Goal: Consume media (video, audio): Consume media (video, audio)

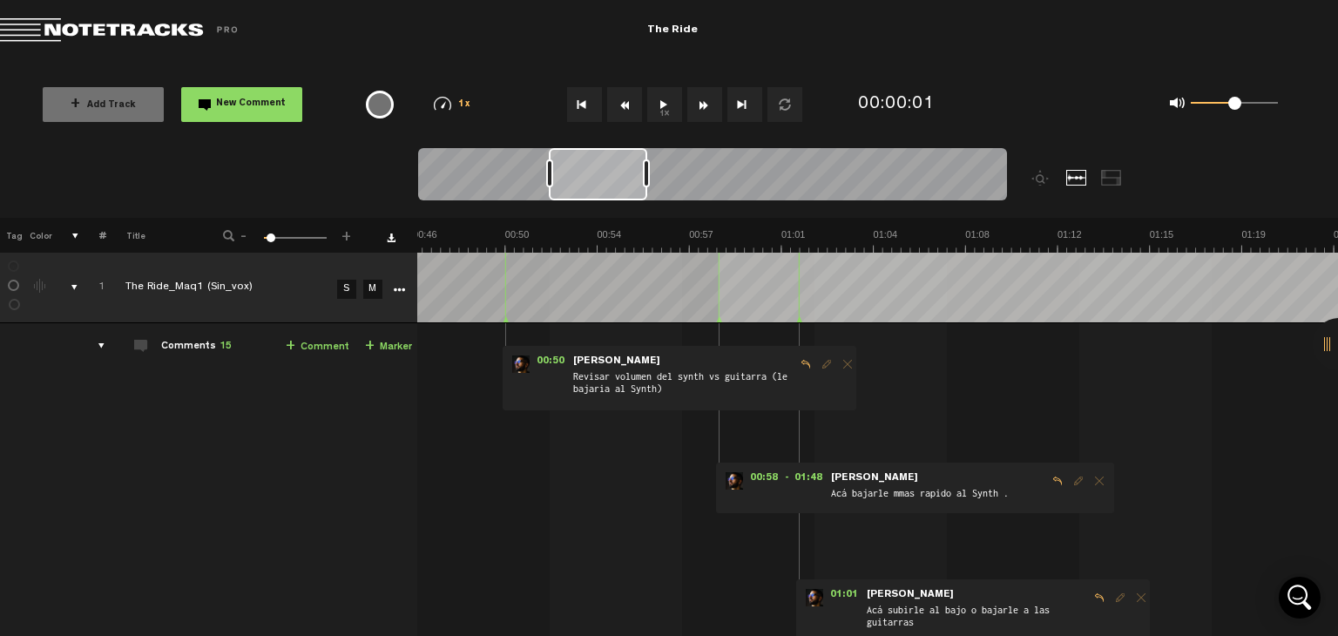
scroll to position [0, 1201]
drag, startPoint x: 475, startPoint y: 177, endPoint x: 605, endPoint y: 178, distance: 130.6
click at [605, 178] on div at bounding box center [598, 174] width 98 height 52
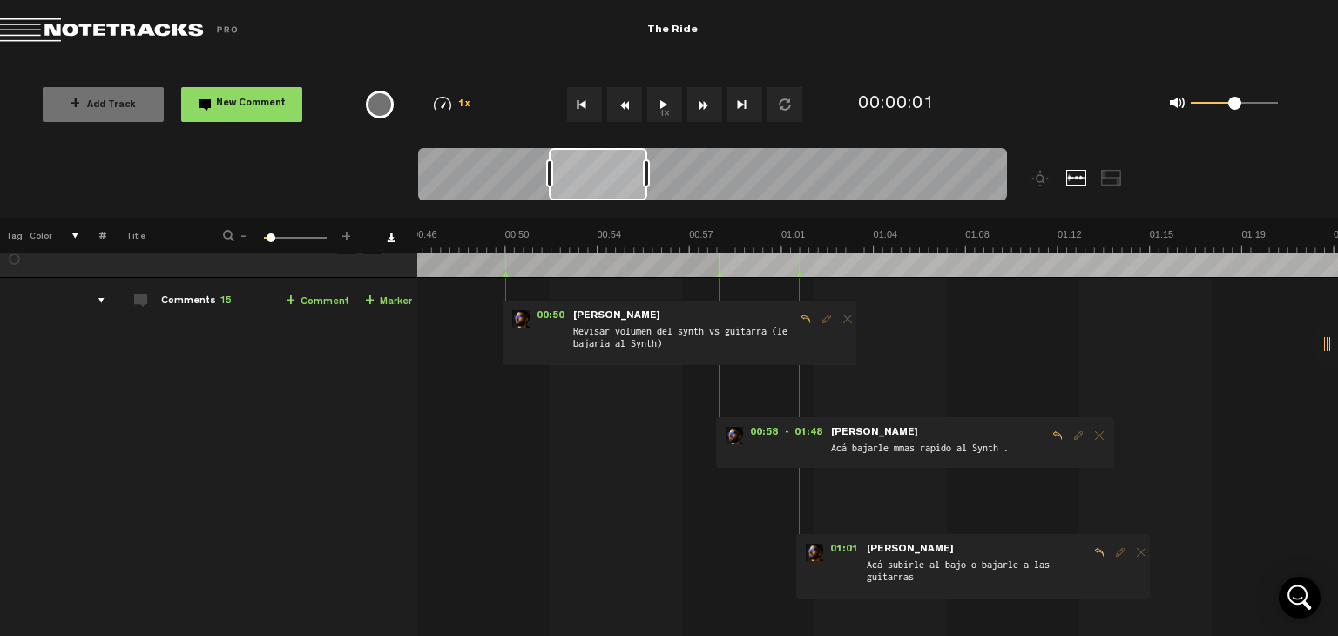
scroll to position [87, 13]
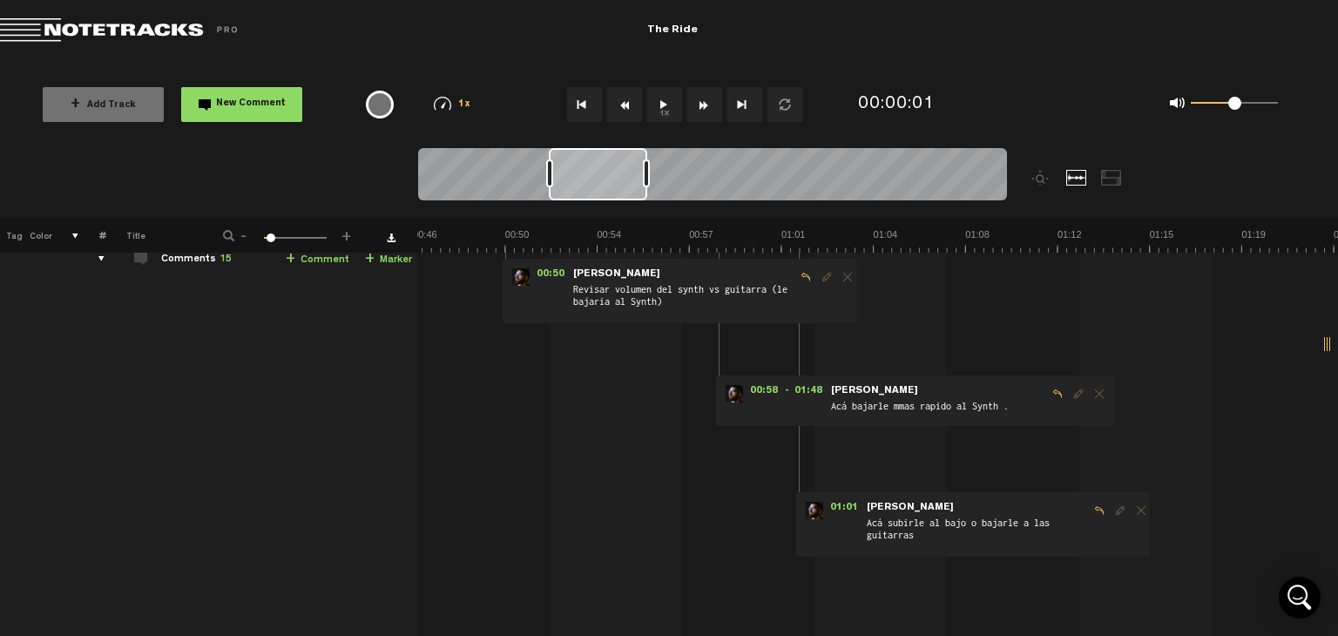
click at [662, 105] on button "1x" at bounding box center [664, 104] width 35 height 35
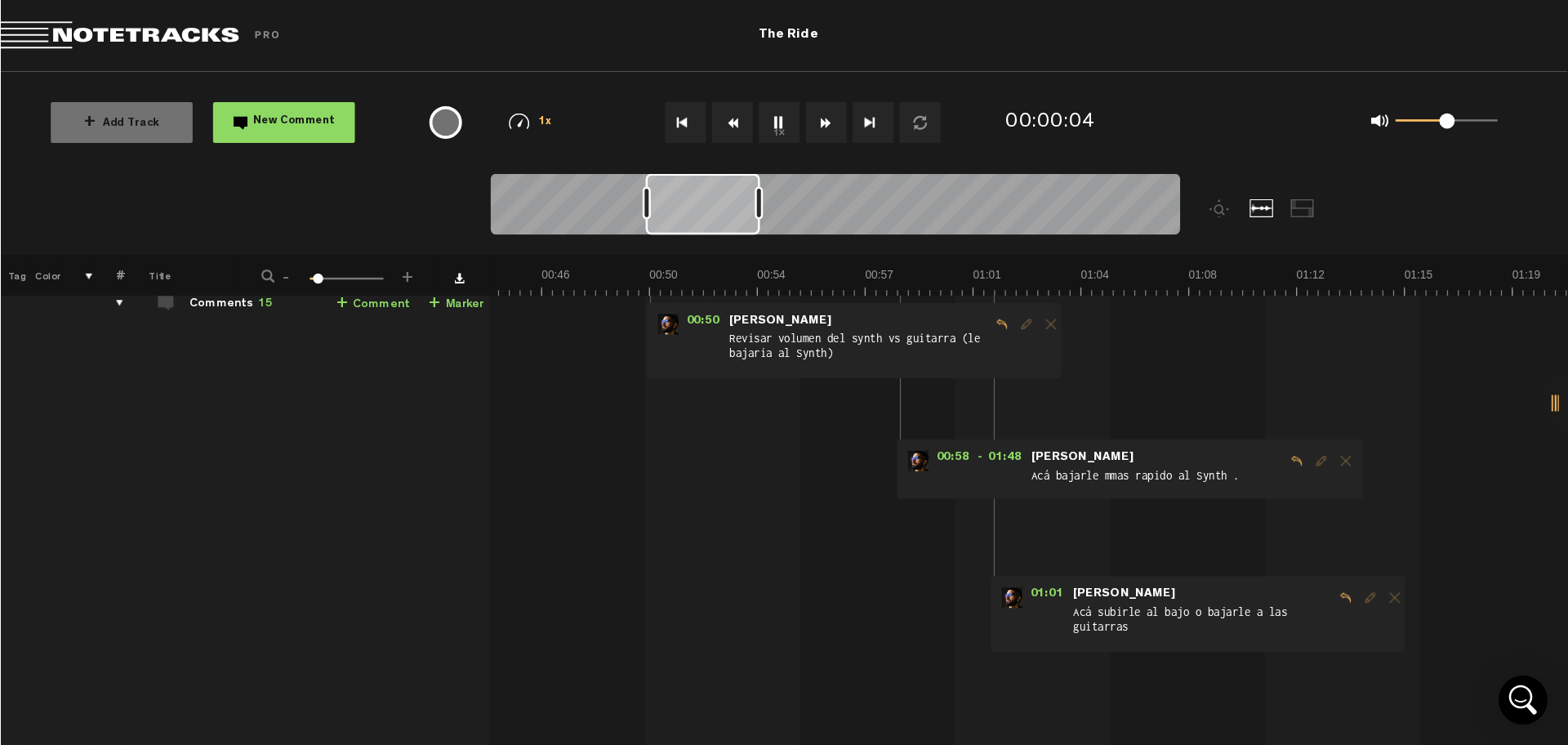
scroll to position [0, 16]
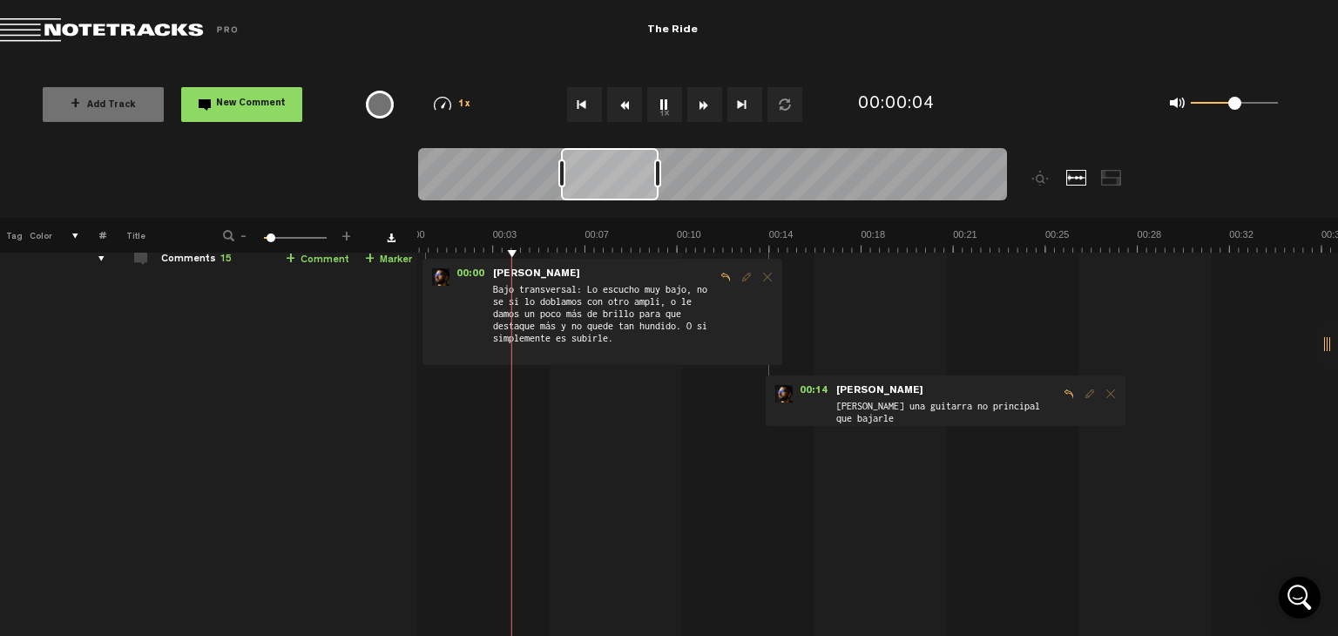
drag, startPoint x: 466, startPoint y: 183, endPoint x: 606, endPoint y: 184, distance: 140.2
click at [606, 184] on div at bounding box center [610, 174] width 98 height 52
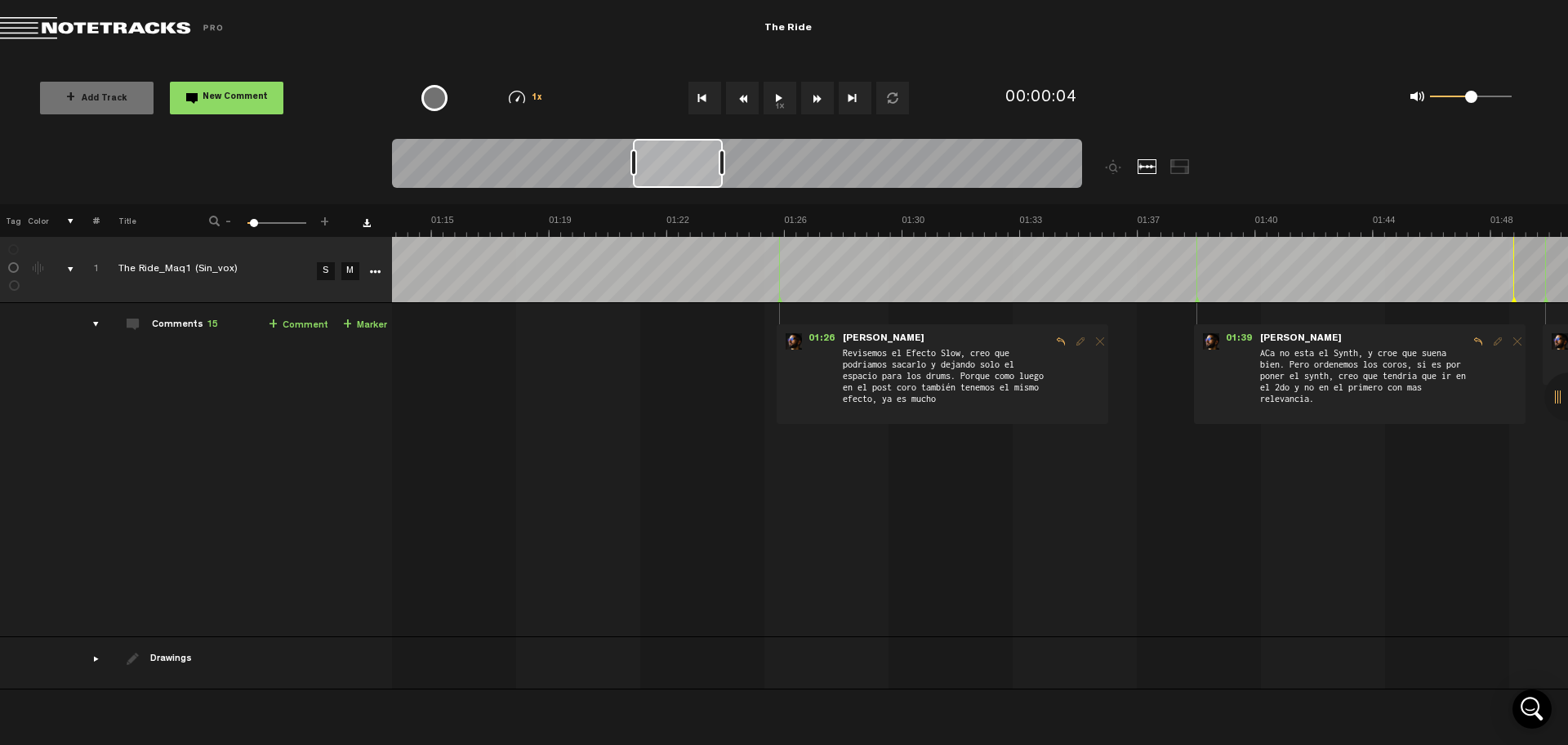
scroll to position [0, 2540]
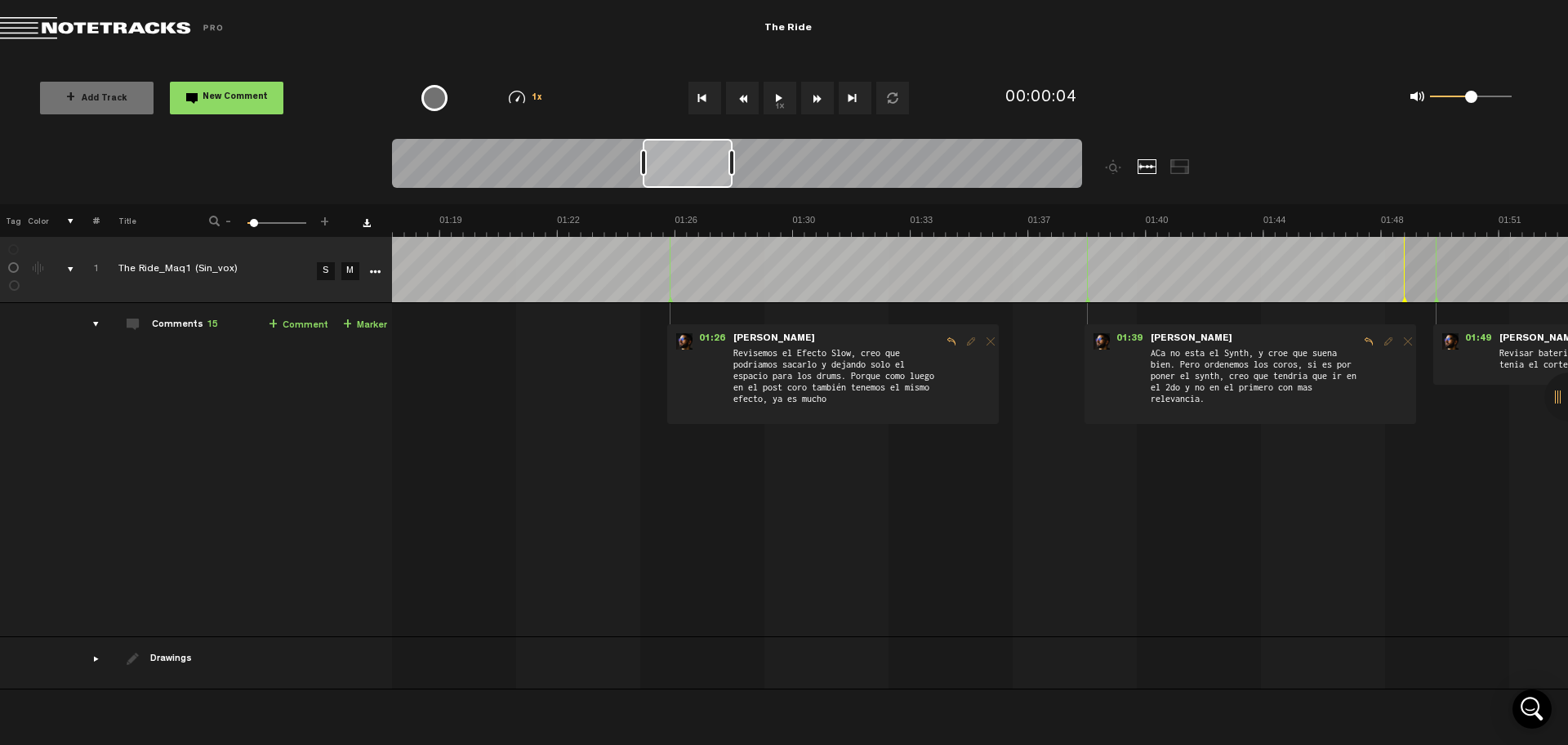
drag, startPoint x: 577, startPoint y: 174, endPoint x: 693, endPoint y: 173, distance: 116.0
click at [693, 173] on div at bounding box center [687, 163] width 90 height 49
click at [778, 100] on button "1x" at bounding box center [779, 98] width 33 height 33
click at [779, 100] on button "1x" at bounding box center [779, 98] width 33 height 33
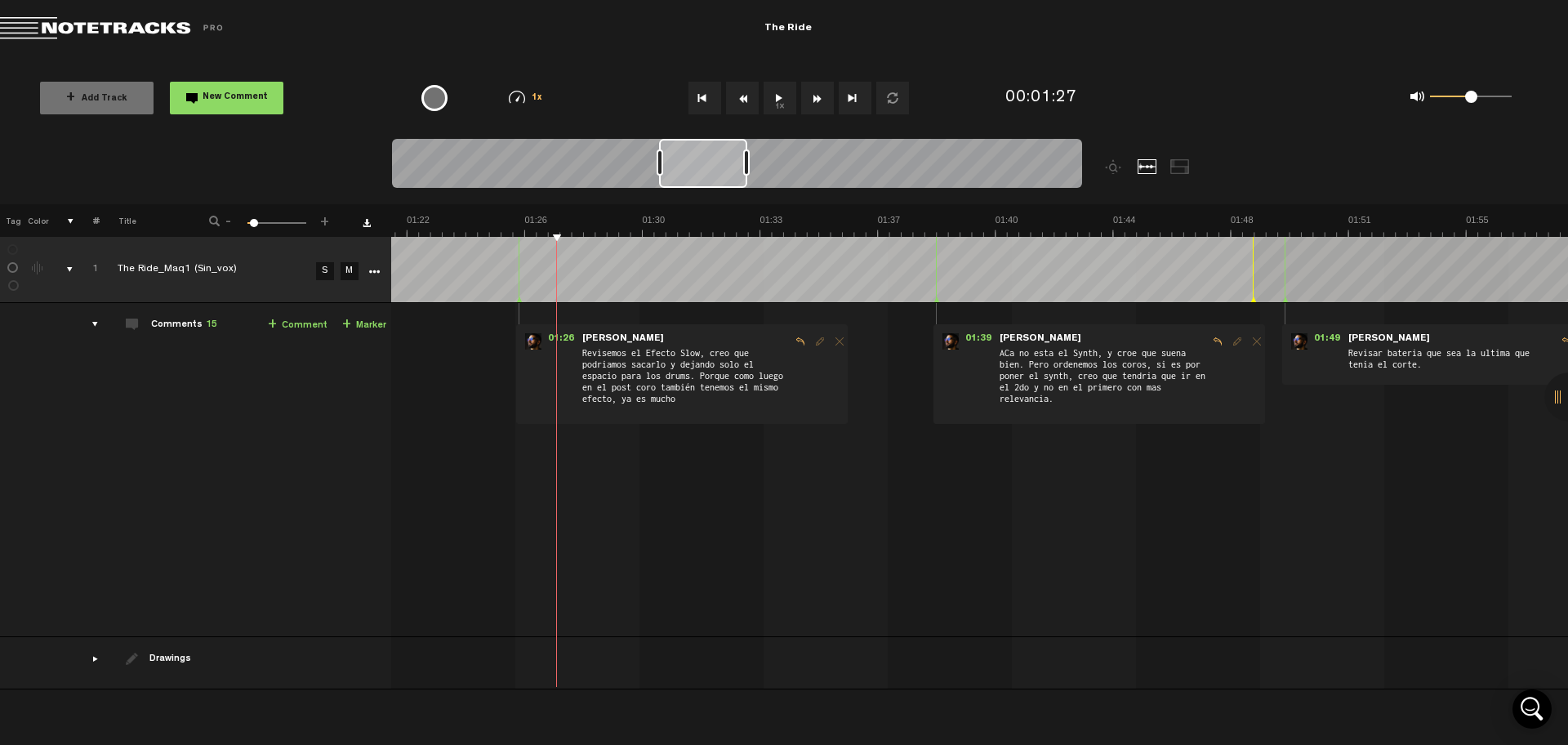
scroll to position [0, 2791]
drag, startPoint x: 678, startPoint y: 179, endPoint x: 701, endPoint y: 179, distance: 23.0
click at [701, 179] on div at bounding box center [703, 163] width 88 height 49
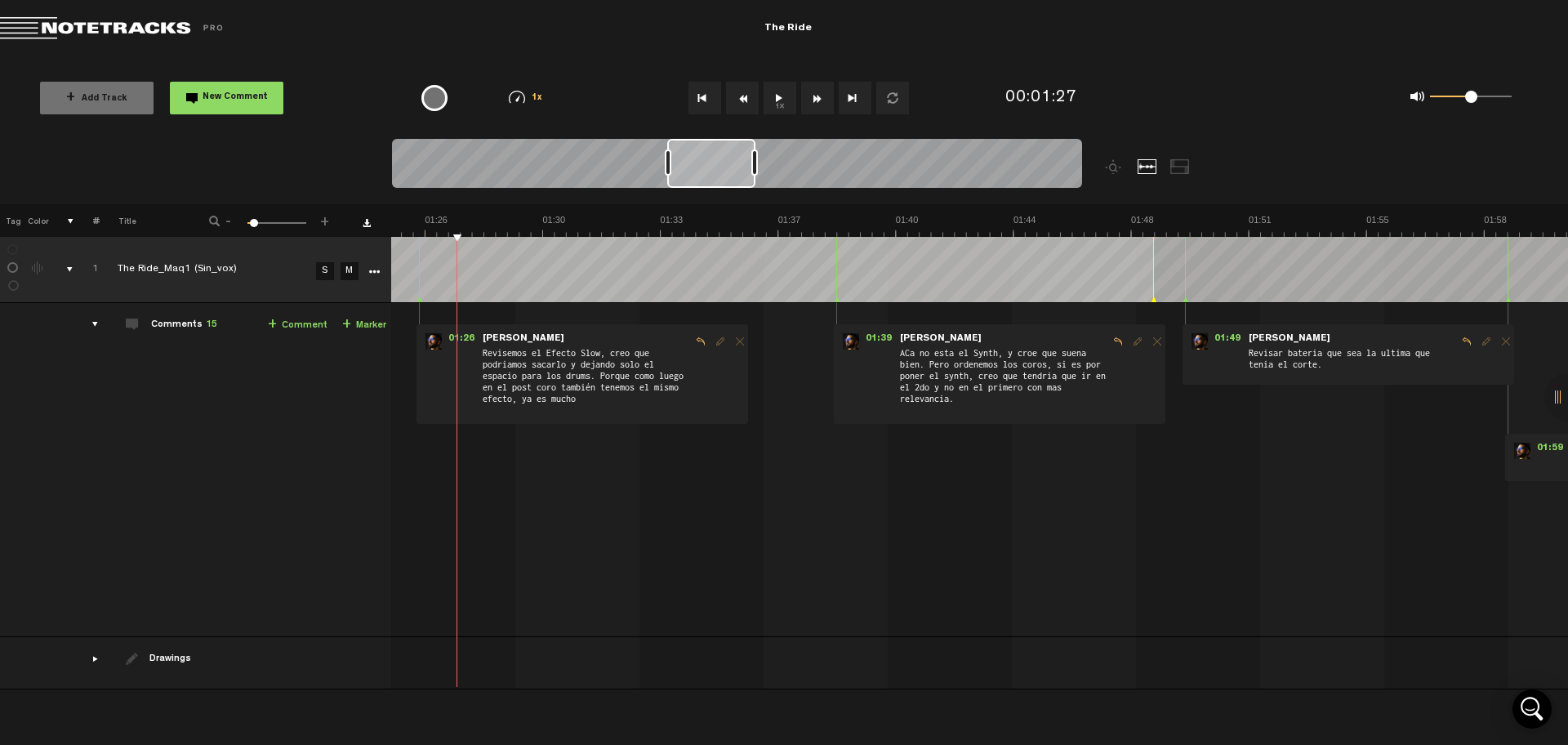
drag, startPoint x: 934, startPoint y: 732, endPoint x: 993, endPoint y: 737, distance: 59.2
click at [989, 596] on div "+ New drawing Tag Color # Title - 1 100 6 + 1 The Ride_Maq1 (Sin_vox) S M Expor…" at bounding box center [784, 475] width 1568 height 541
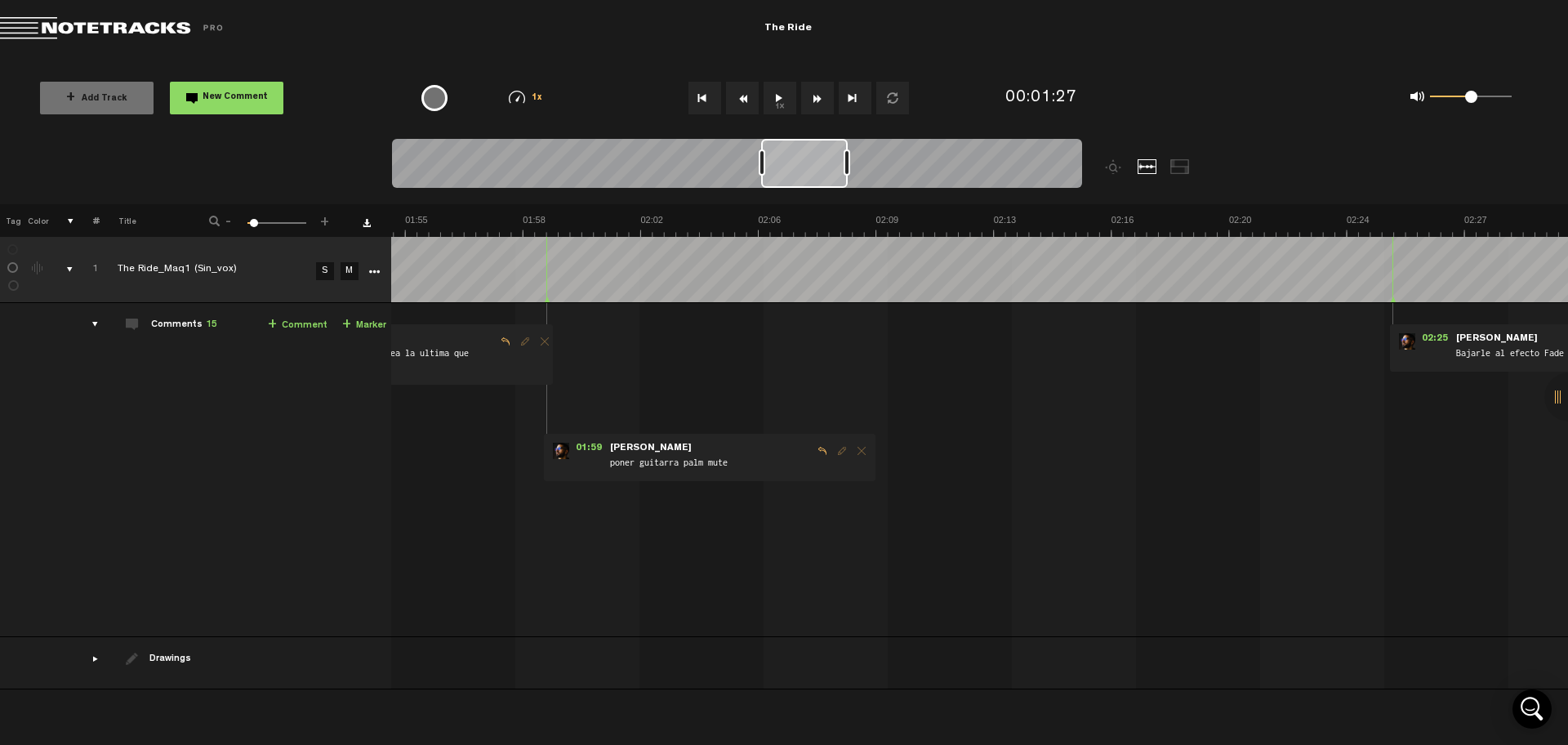
scroll to position [0, 3702]
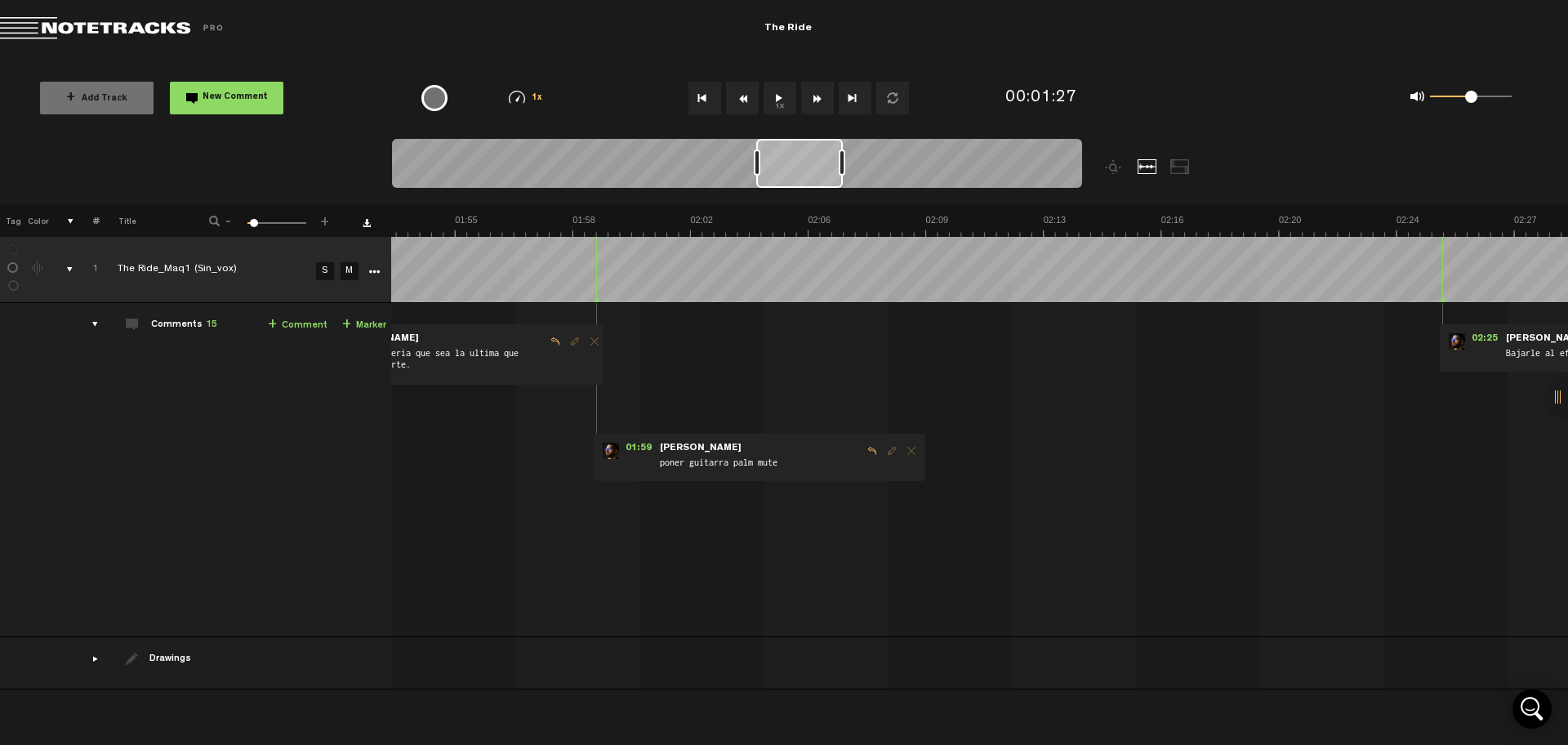
drag, startPoint x: 709, startPoint y: 164, endPoint x: 798, endPoint y: 167, distance: 89.1
click at [798, 167] on div at bounding box center [799, 163] width 86 height 49
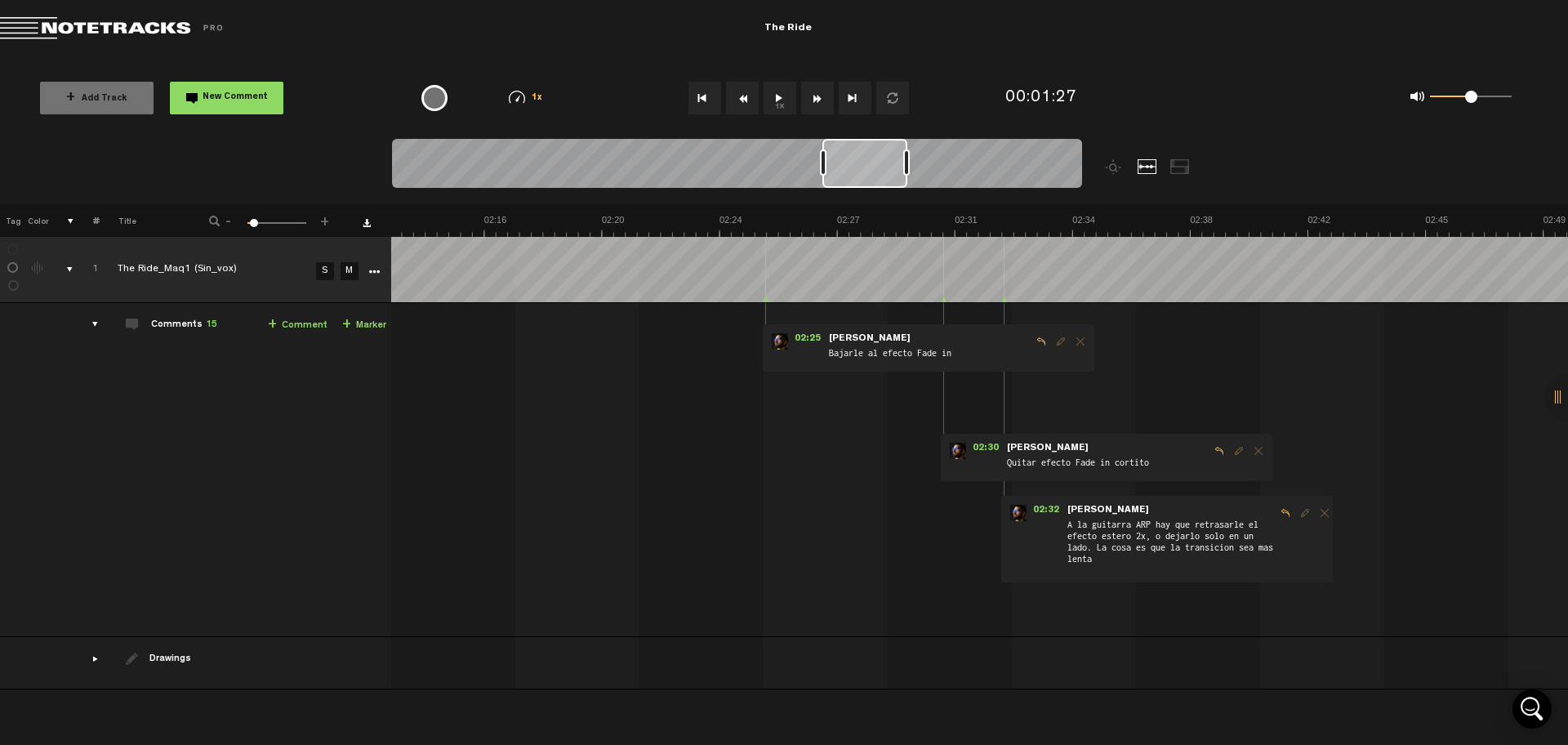
scroll to position [0, 4387]
drag, startPoint x: 806, startPoint y: 173, endPoint x: 871, endPoint y: 174, distance: 65.0
click at [871, 174] on div at bounding box center [866, 163] width 85 height 49
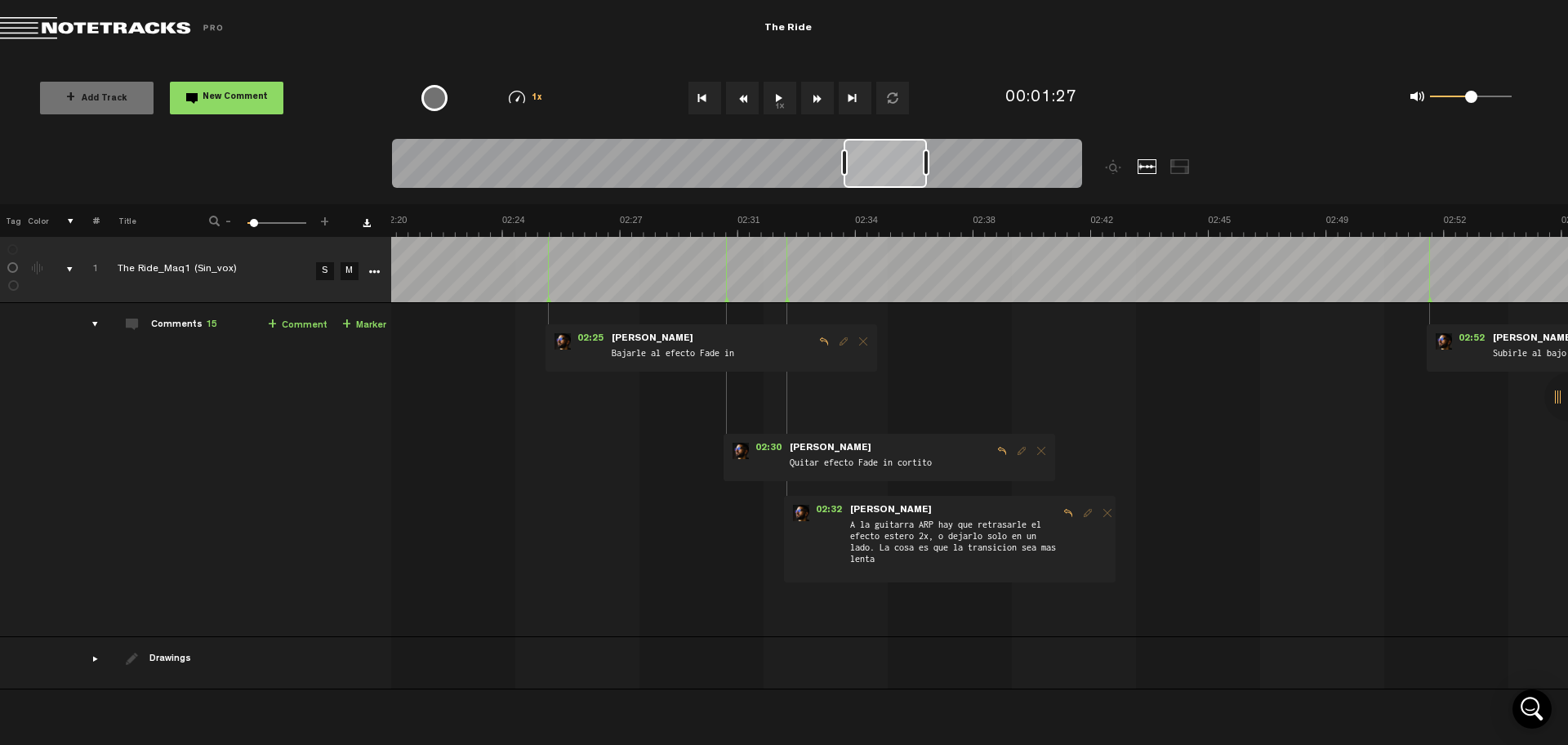
scroll to position [0, 4780]
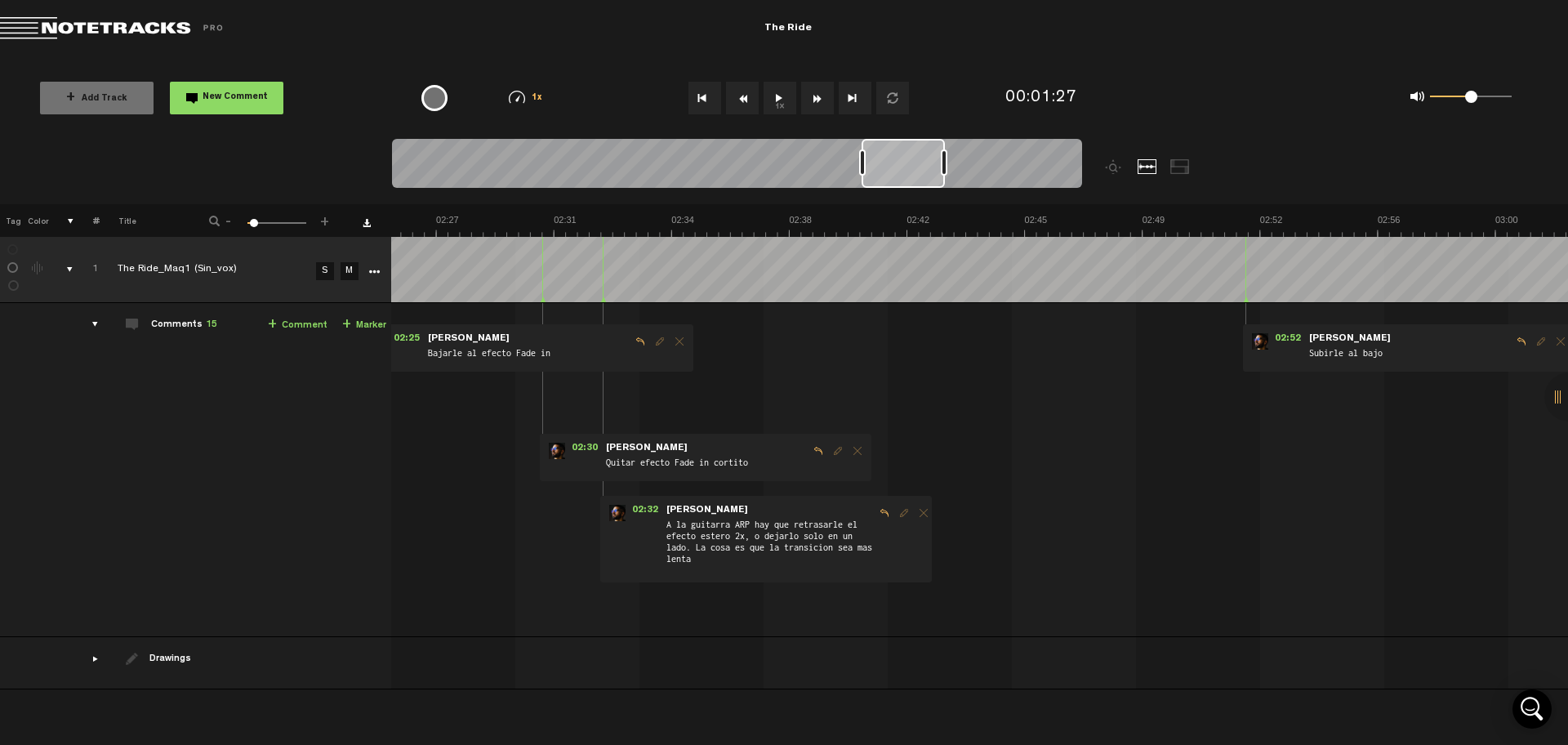
click at [972, 174] on div at bounding box center [737, 166] width 690 height 54
click at [989, 168] on div at bounding box center [737, 166] width 690 height 54
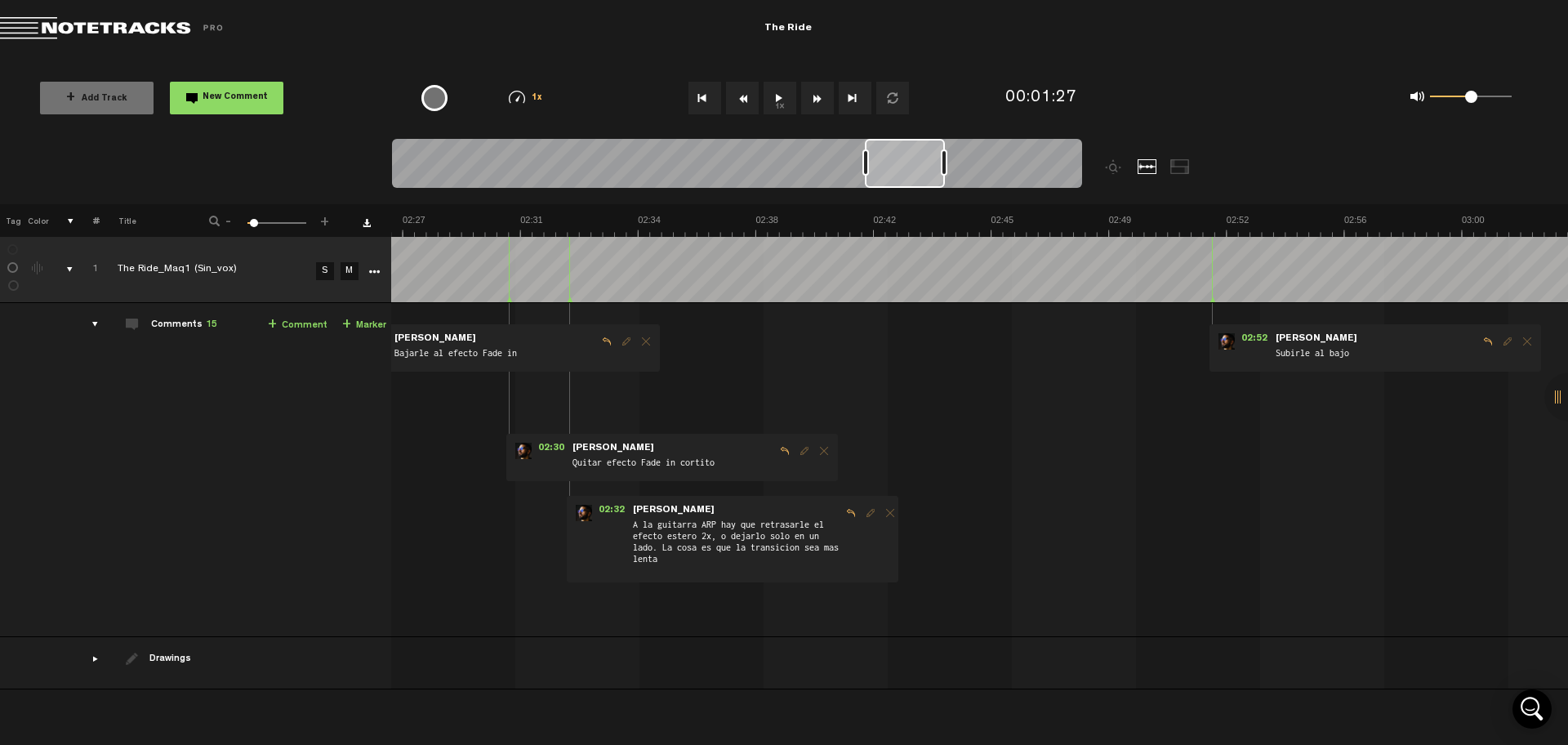
click at [977, 170] on div at bounding box center [737, 166] width 690 height 54
drag, startPoint x: 912, startPoint y: 165, endPoint x: 924, endPoint y: 168, distance: 12.4
click at [924, 168] on div at bounding box center [906, 163] width 79 height 49
click at [1001, 166] on div at bounding box center [737, 166] width 690 height 54
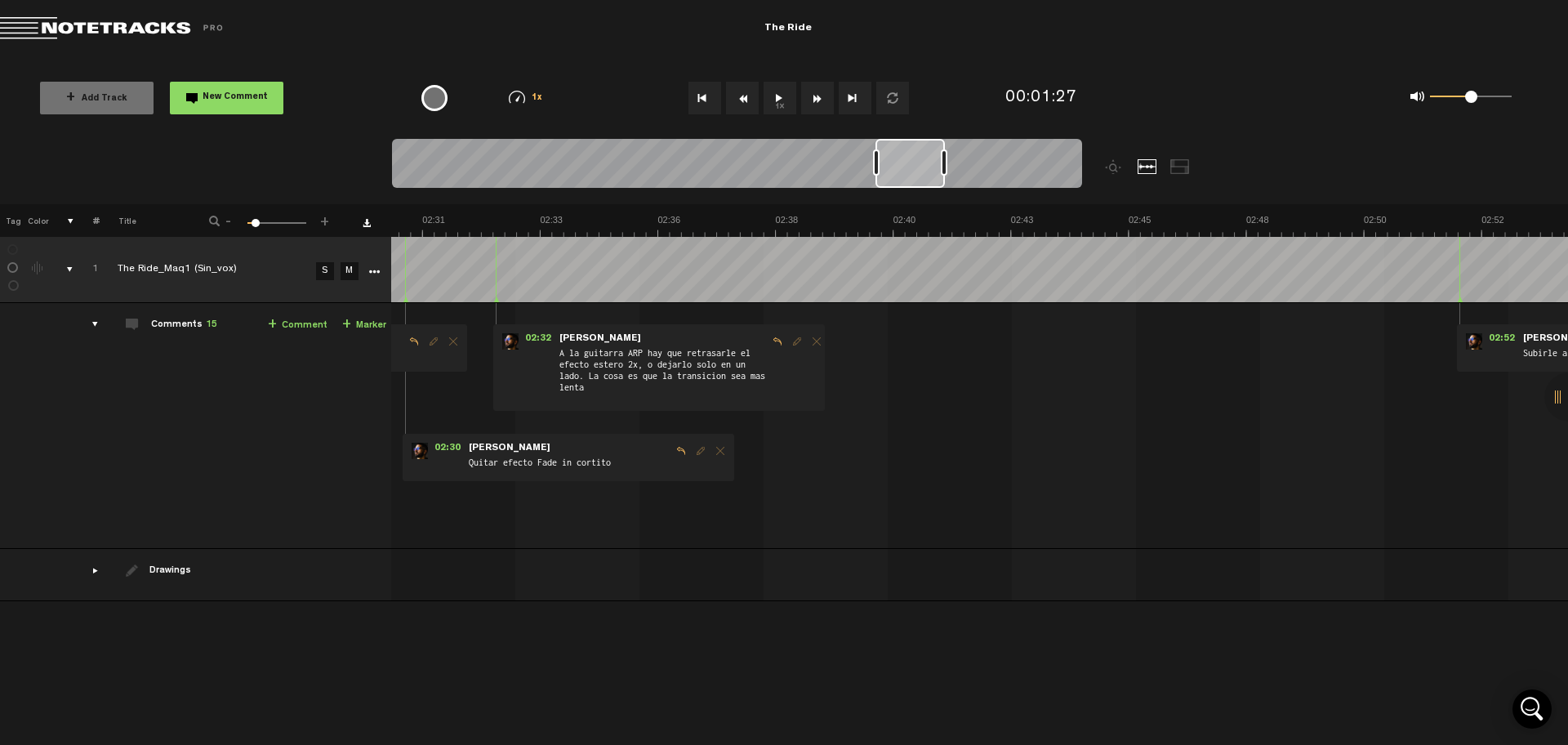
scroll to position [0, 7383]
click at [959, 170] on div at bounding box center [737, 166] width 690 height 54
click at [953, 171] on div at bounding box center [737, 166] width 690 height 54
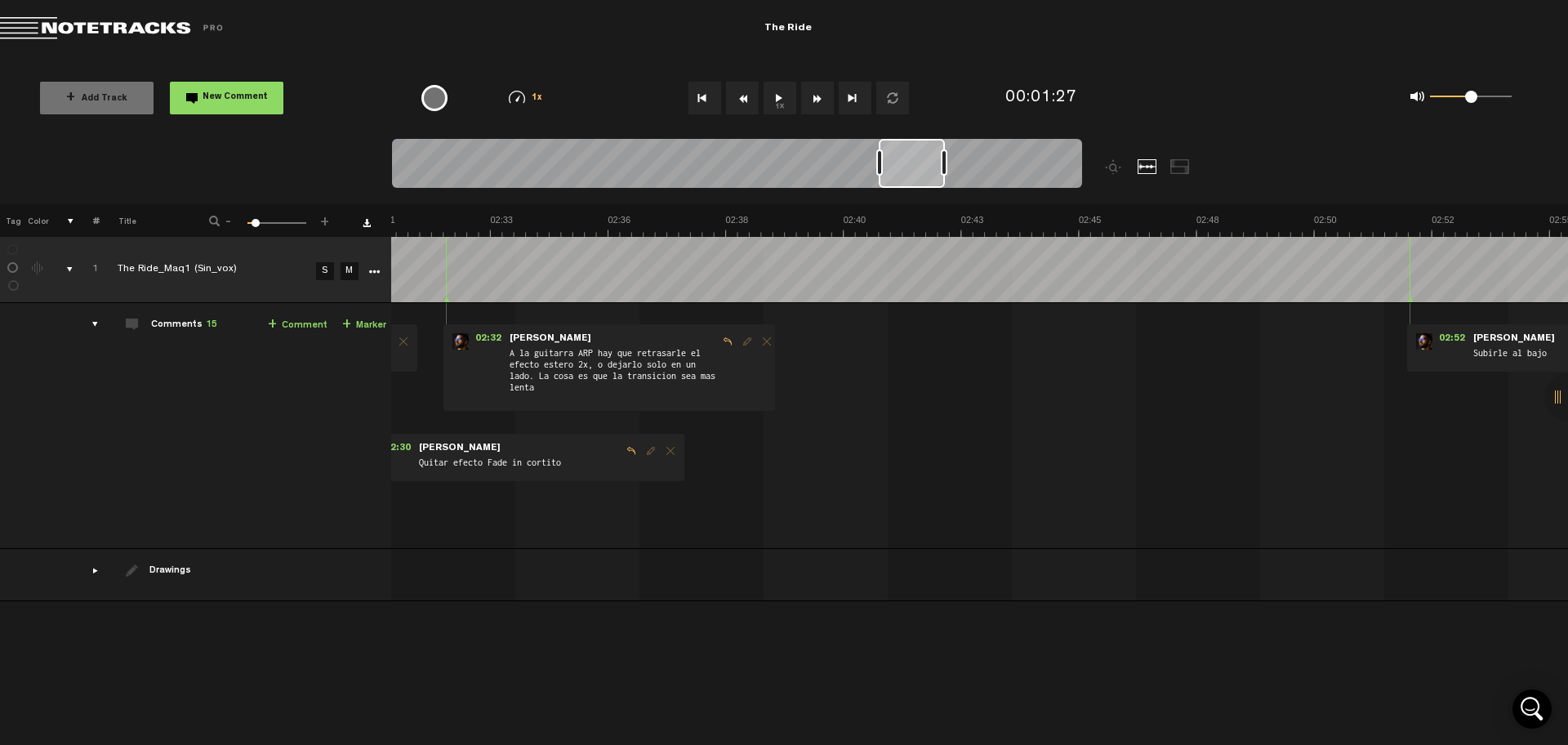
scroll to position [0, 7433]
click at [957, 161] on div at bounding box center [737, 166] width 690 height 54
click at [1021, 161] on div at bounding box center [737, 166] width 690 height 54
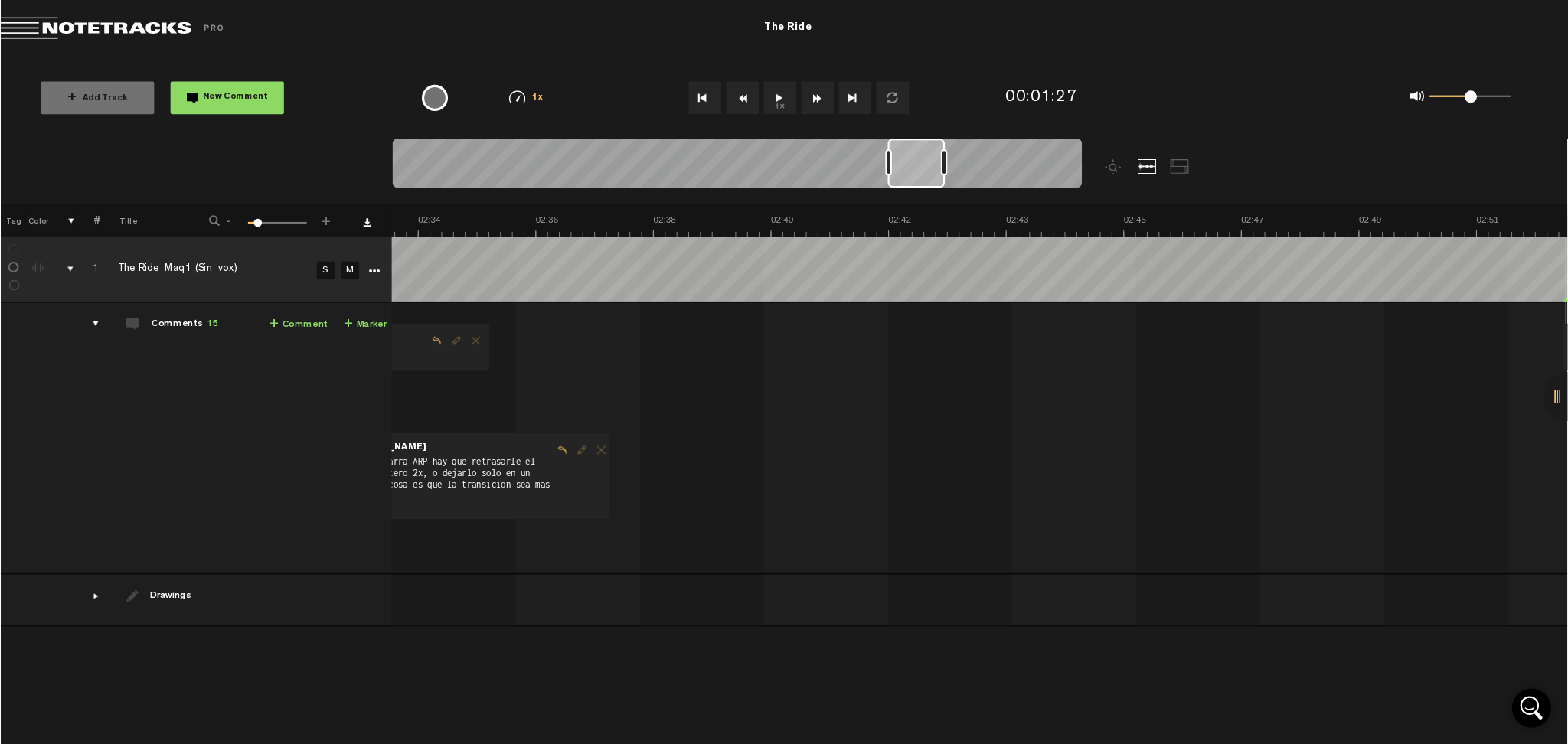
scroll to position [0, 9461]
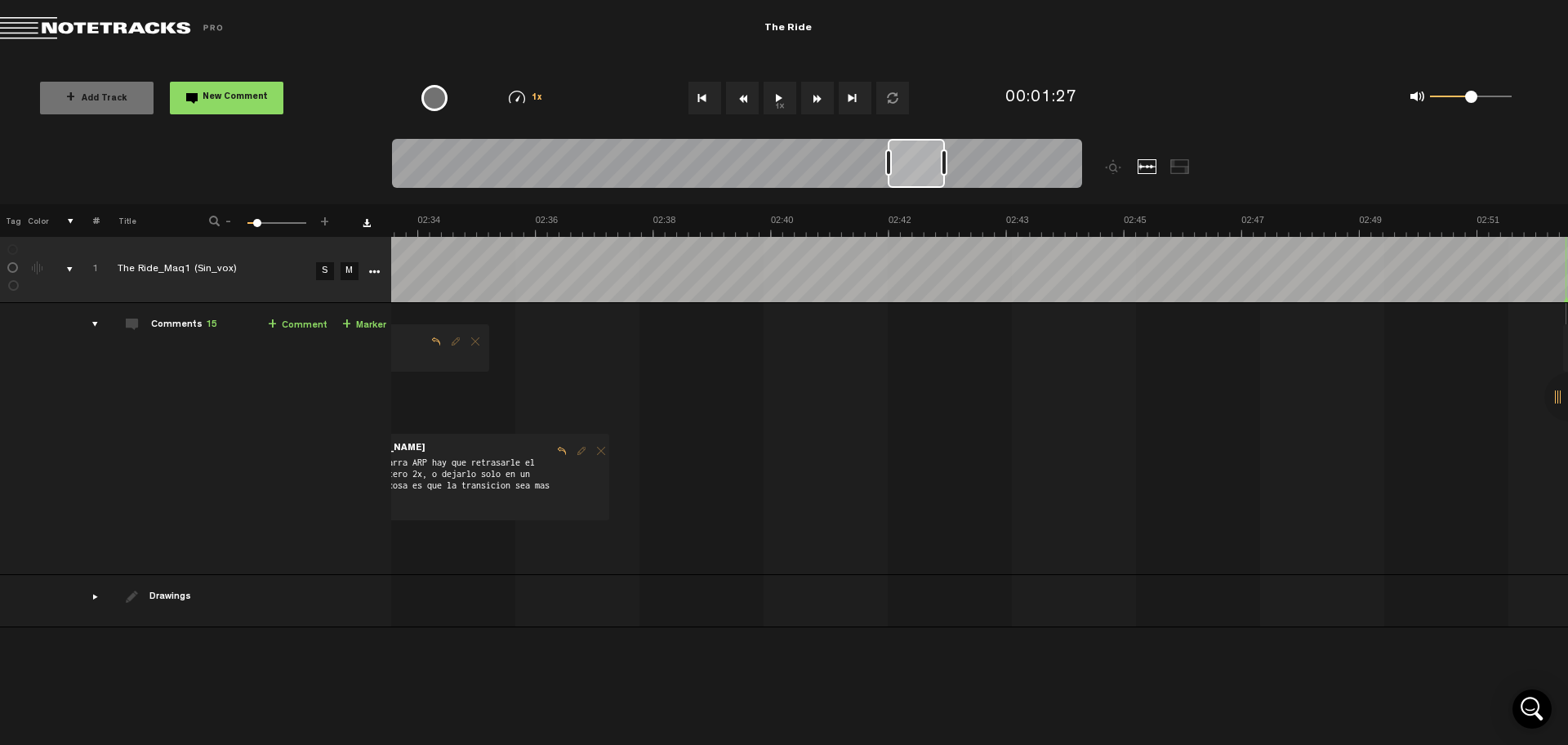
click at [1001, 165] on div at bounding box center [737, 166] width 690 height 54
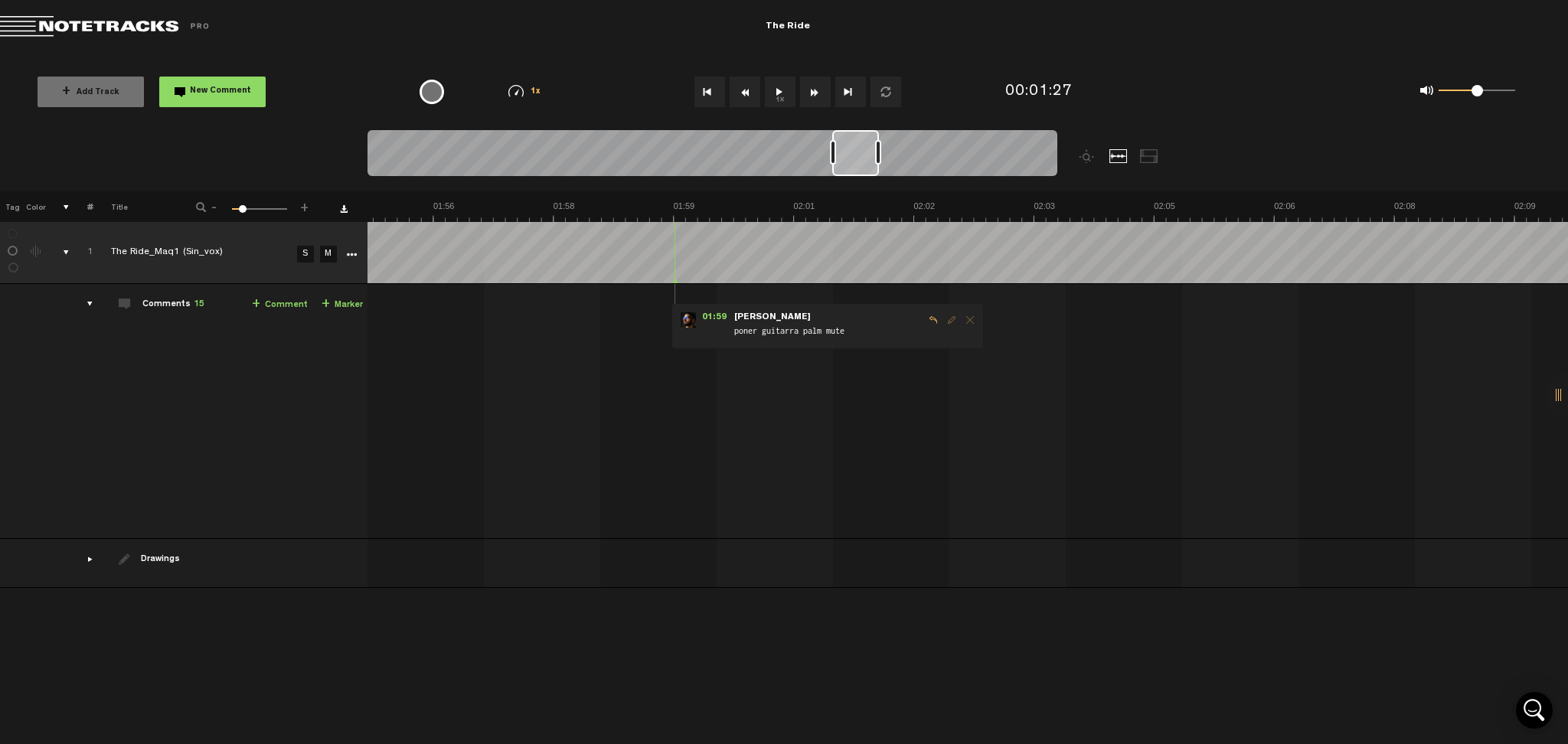
scroll to position [0, 12076]
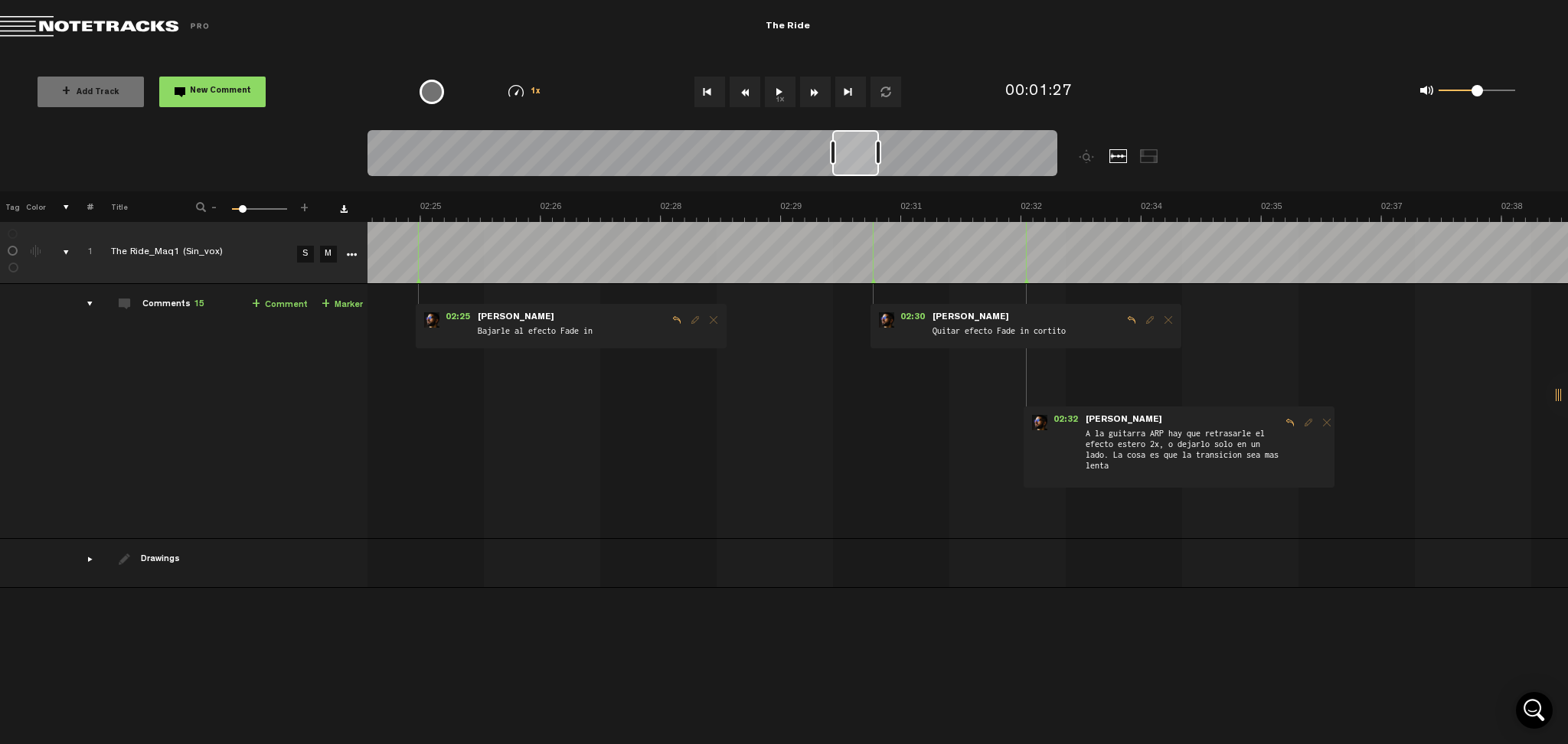
click at [989, 152] on div at bounding box center [712, 156] width 690 height 51
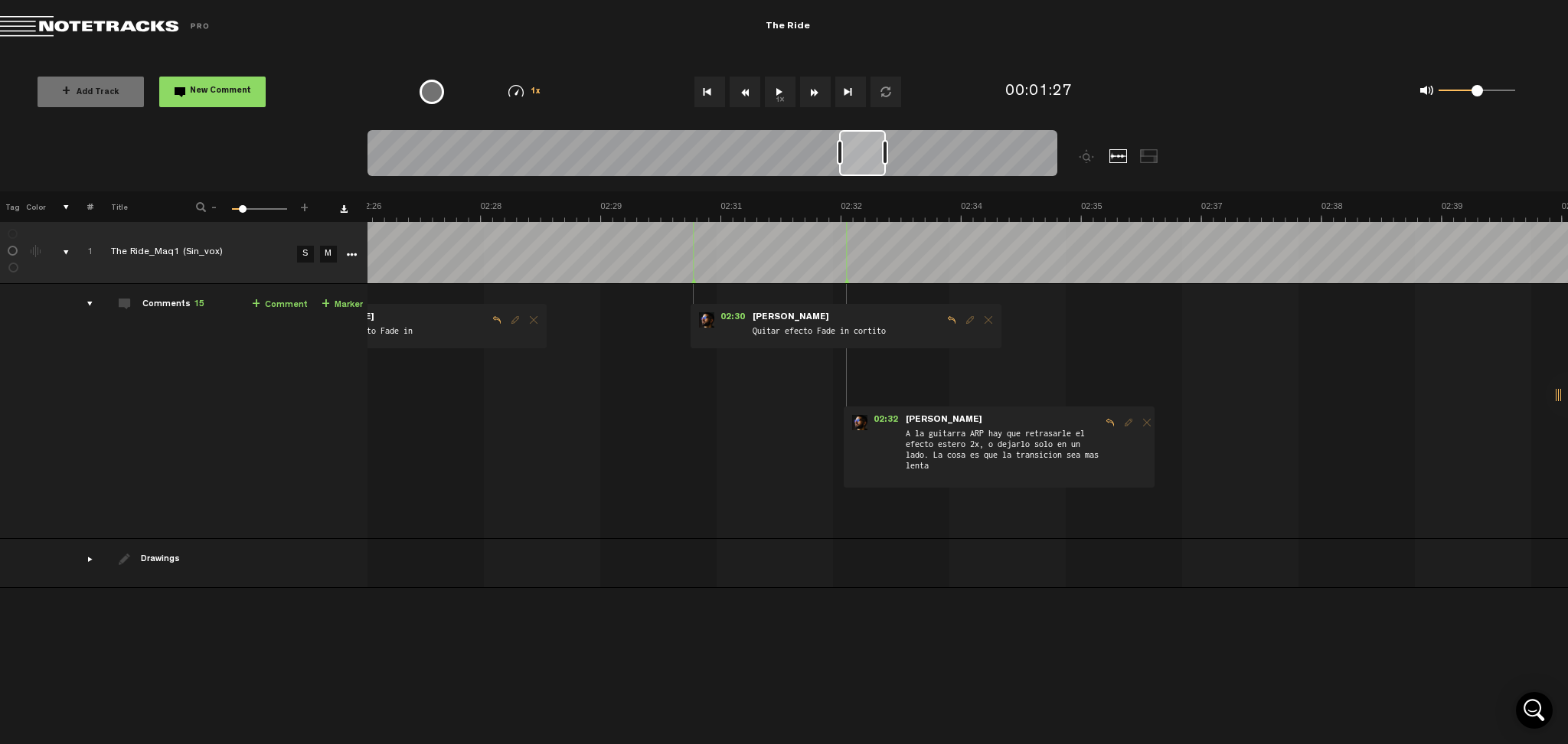
click at [903, 157] on div at bounding box center [712, 156] width 690 height 51
click at [922, 157] on div at bounding box center [712, 156] width 690 height 51
drag, startPoint x: 884, startPoint y: 152, endPoint x: 987, endPoint y: 176, distance: 105.8
click at [1093, 152] on div at bounding box center [798, 161] width 862 height 62
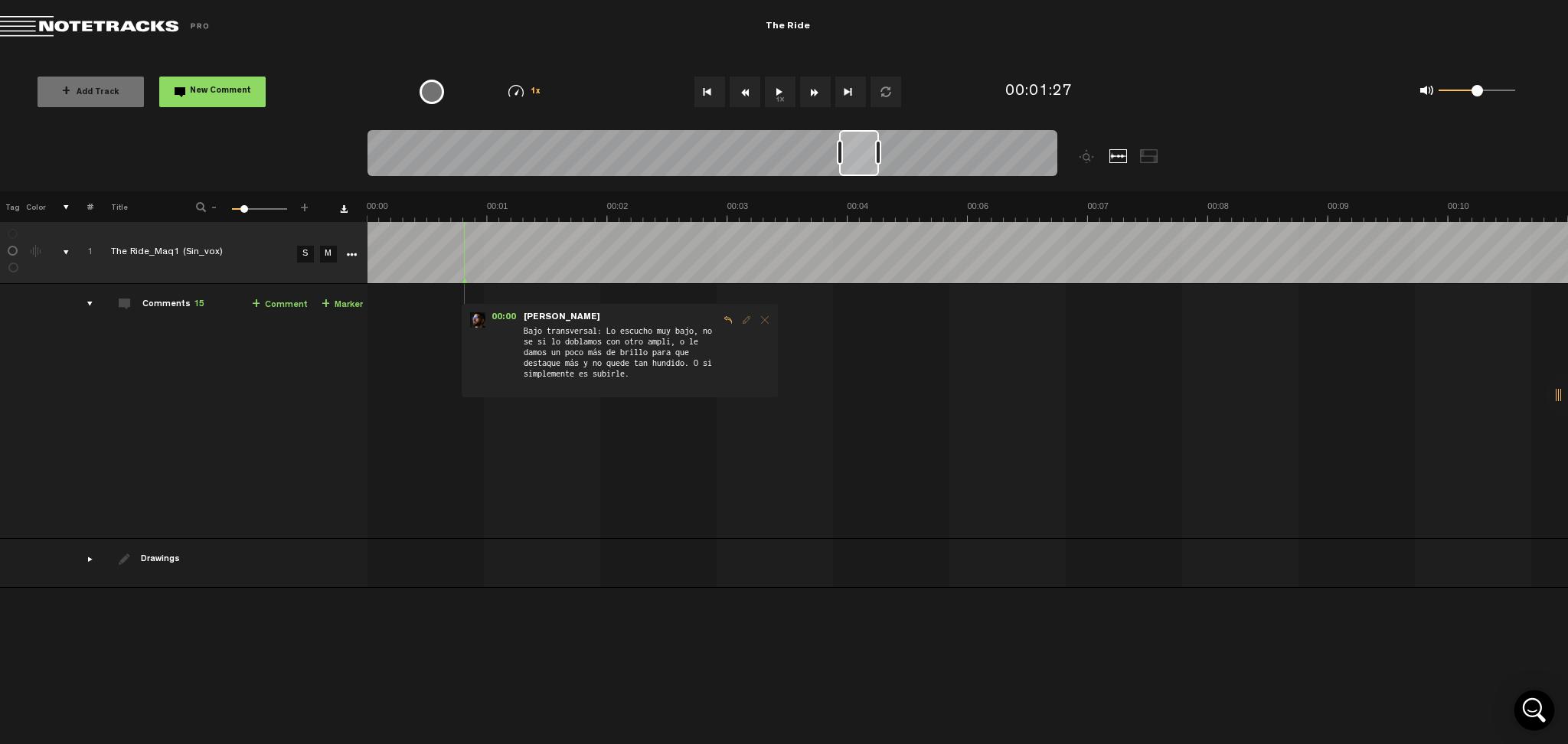
click at [1175, 558] on icon "Open Intercom Messenger" at bounding box center [1534, 711] width 37 height 37
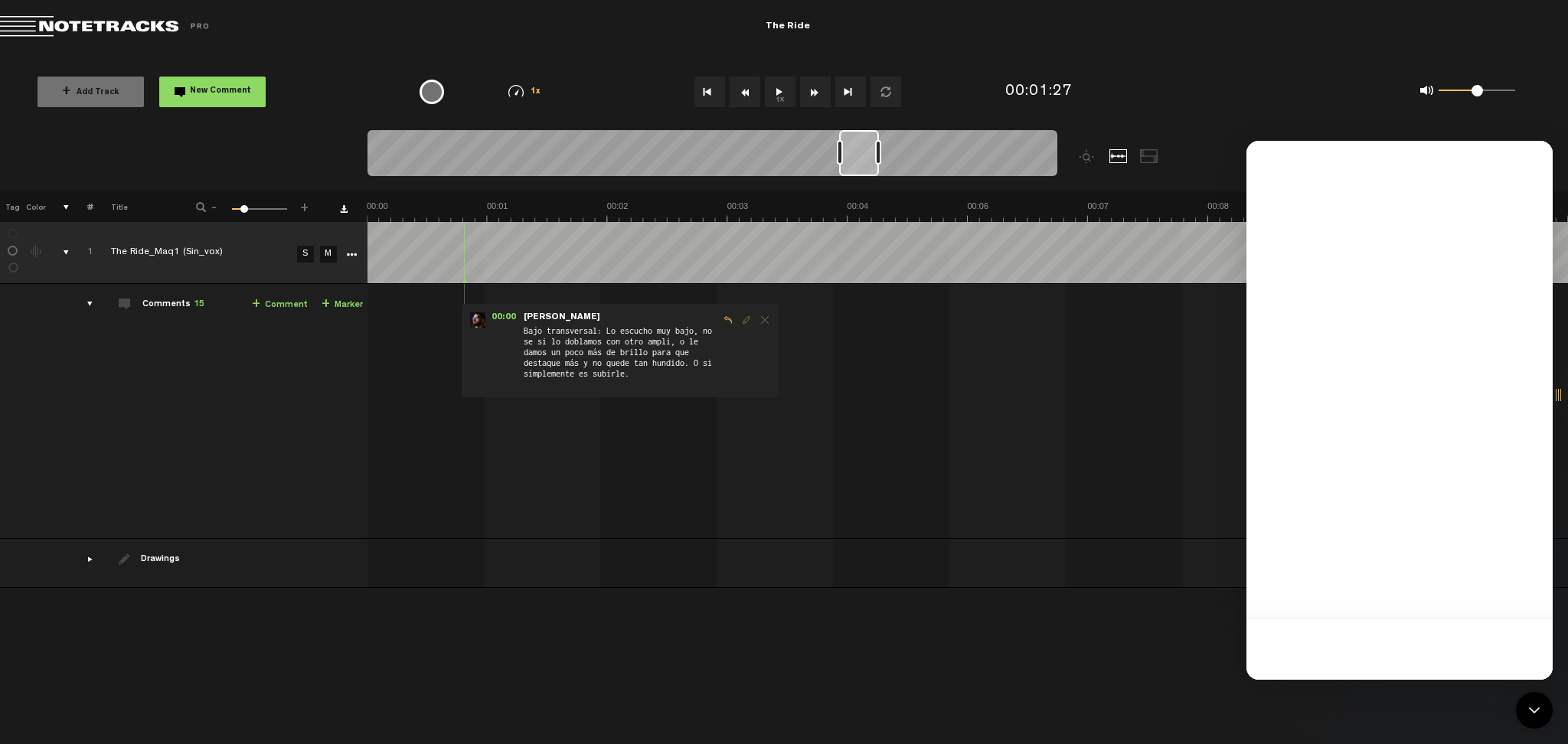
click at [1039, 347] on div "00:00 - • [PERSON_NAME]: "Bajo transversal: Lo escucho muy bajo, no se si lo do…" at bounding box center [969, 417] width 1199 height 242
click at [1175, 558] on icon "Open Intercom Messenger" at bounding box center [1534, 711] width 20 height 20
